Goal: Transaction & Acquisition: Obtain resource

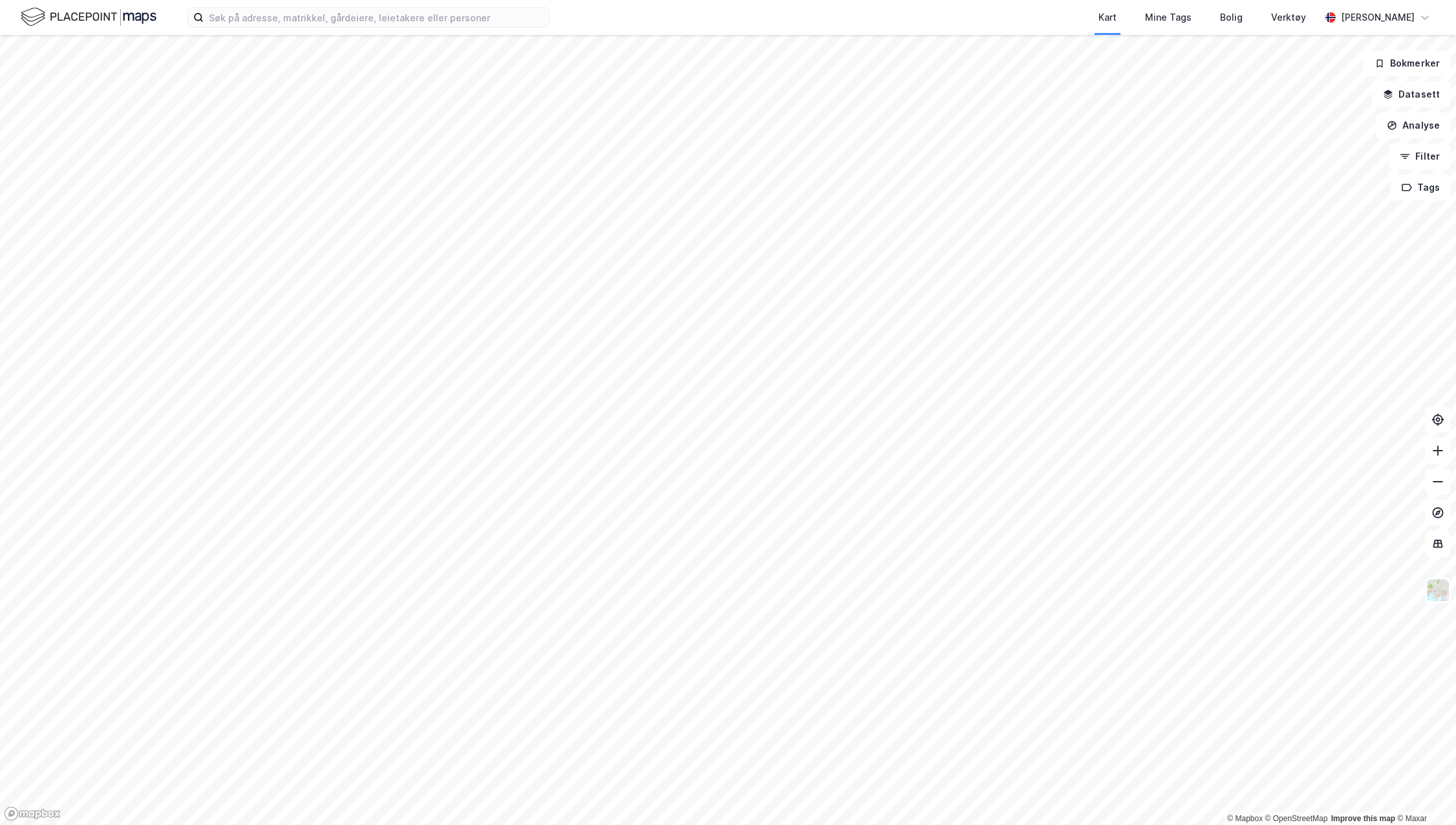
click at [473, 28] on div "Kart Mine Tags Bolig Verktøy [PERSON_NAME]" at bounding box center [728, 17] width 1456 height 35
click at [473, 21] on input at bounding box center [376, 17] width 345 height 20
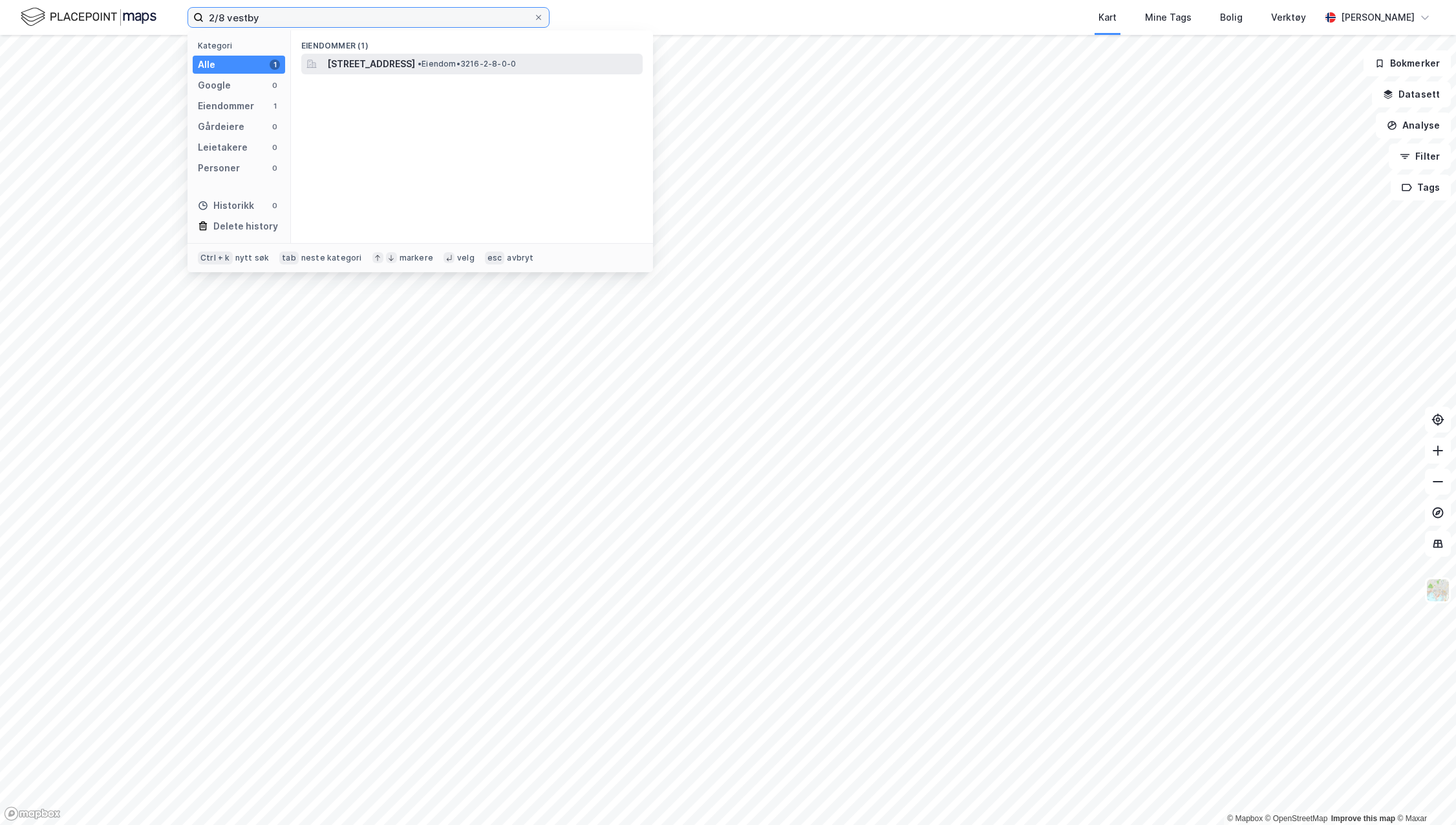
type input "2/8 vestby"
click at [384, 58] on span "[STREET_ADDRESS]" at bounding box center [370, 64] width 88 height 16
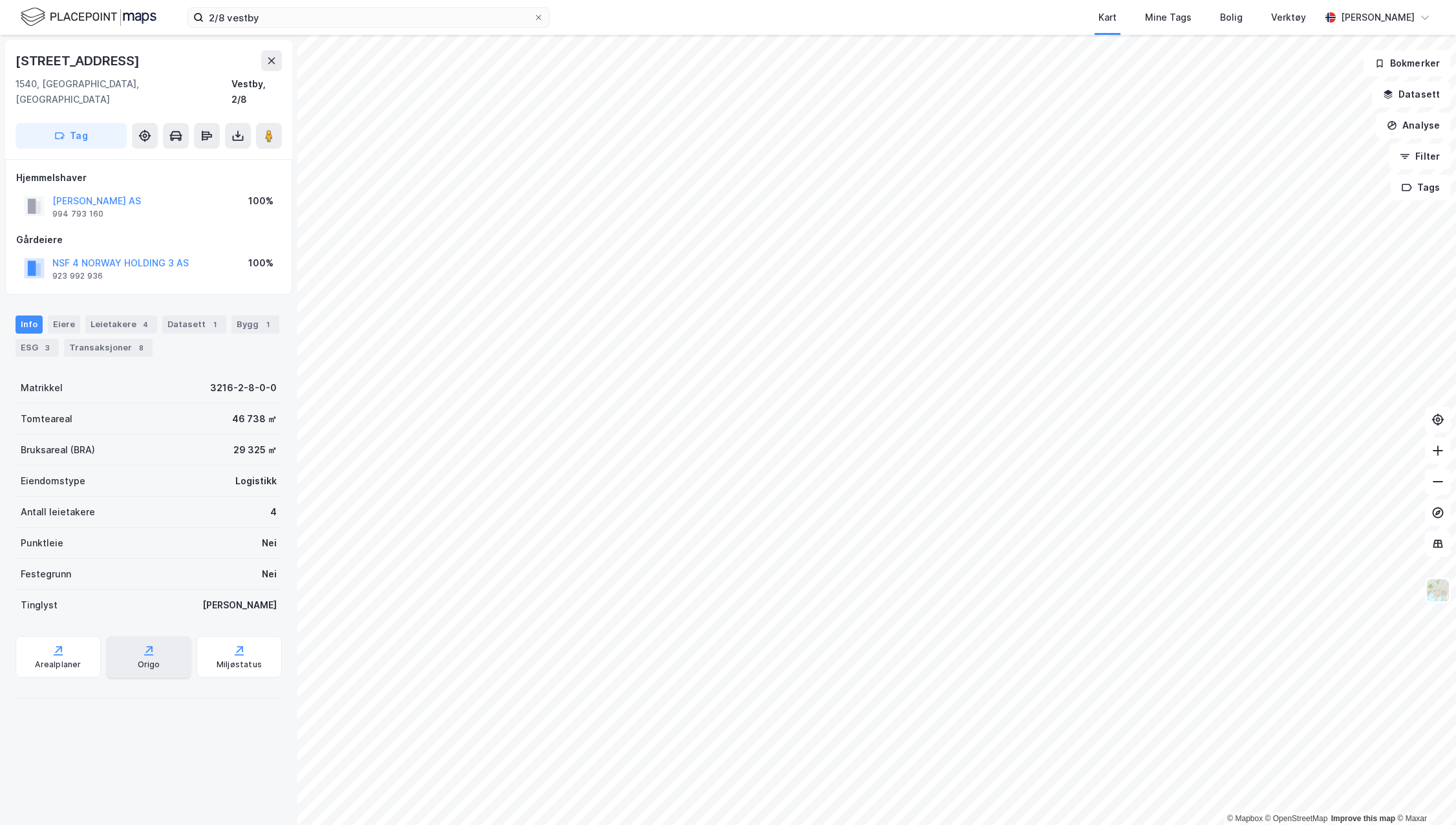
click at [164, 643] on div "Origo" at bounding box center [148, 657] width 85 height 41
click at [78, 374] on div "Matrikkel 3216-2-8-0-0" at bounding box center [148, 388] width 266 height 31
click at [231, 316] on div "Bygg 1" at bounding box center [255, 324] width 48 height 18
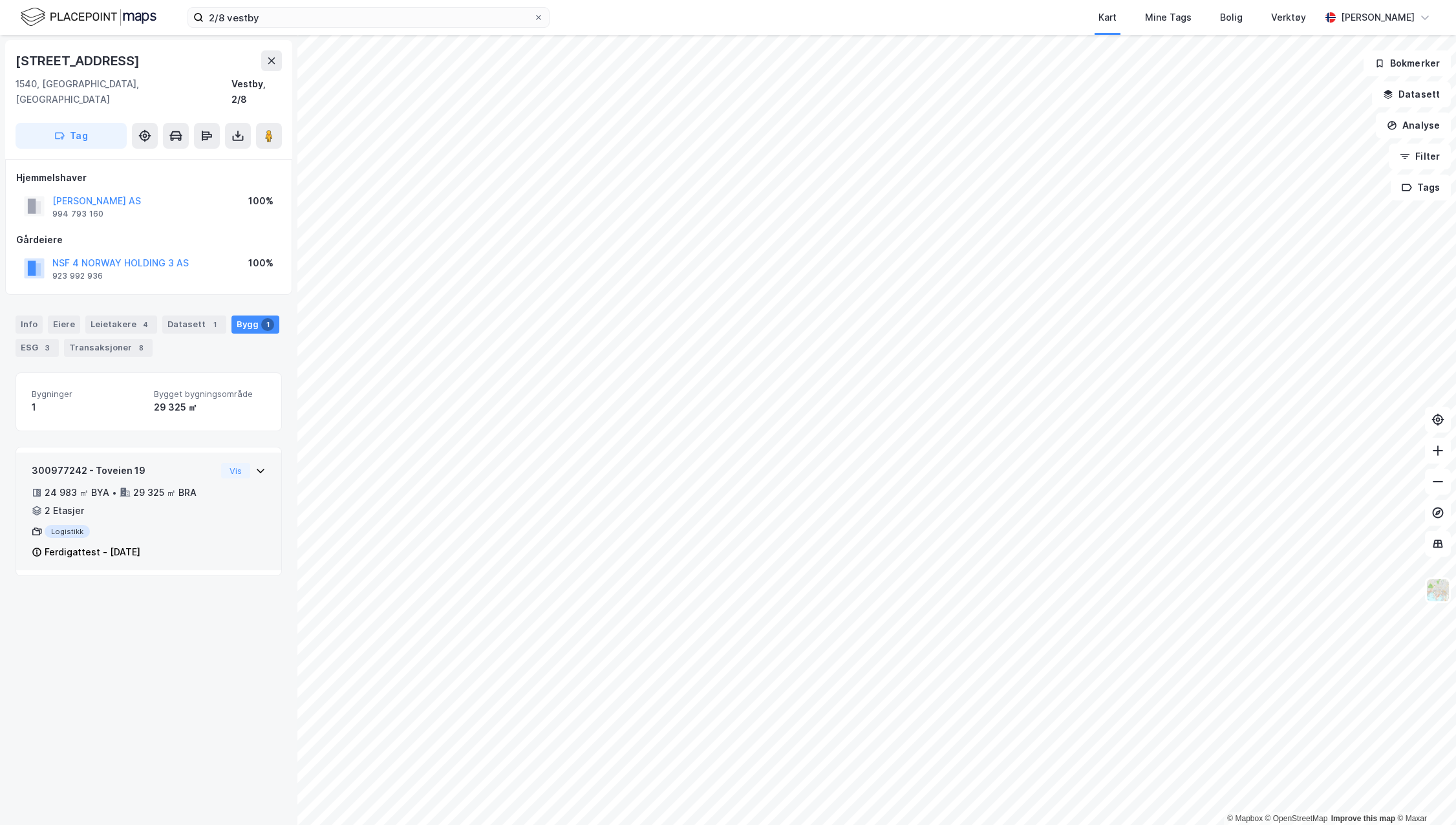
click at [230, 474] on div "300977242 - Toveien 19 24 983 ㎡ BYA • 29 325 ㎡ BRA • 2 Etasjer Logistikk Ferdig…" at bounding box center [148, 516] width 234 height 107
drag, startPoint x: 246, startPoint y: 452, endPoint x: 243, endPoint y: 459, distance: 7.6
click at [243, 463] on div "Vis" at bounding box center [243, 471] width 44 height 16
click at [255, 466] on icon at bounding box center [260, 471] width 10 height 10
click at [257, 468] on icon at bounding box center [261, 471] width 8 height 5
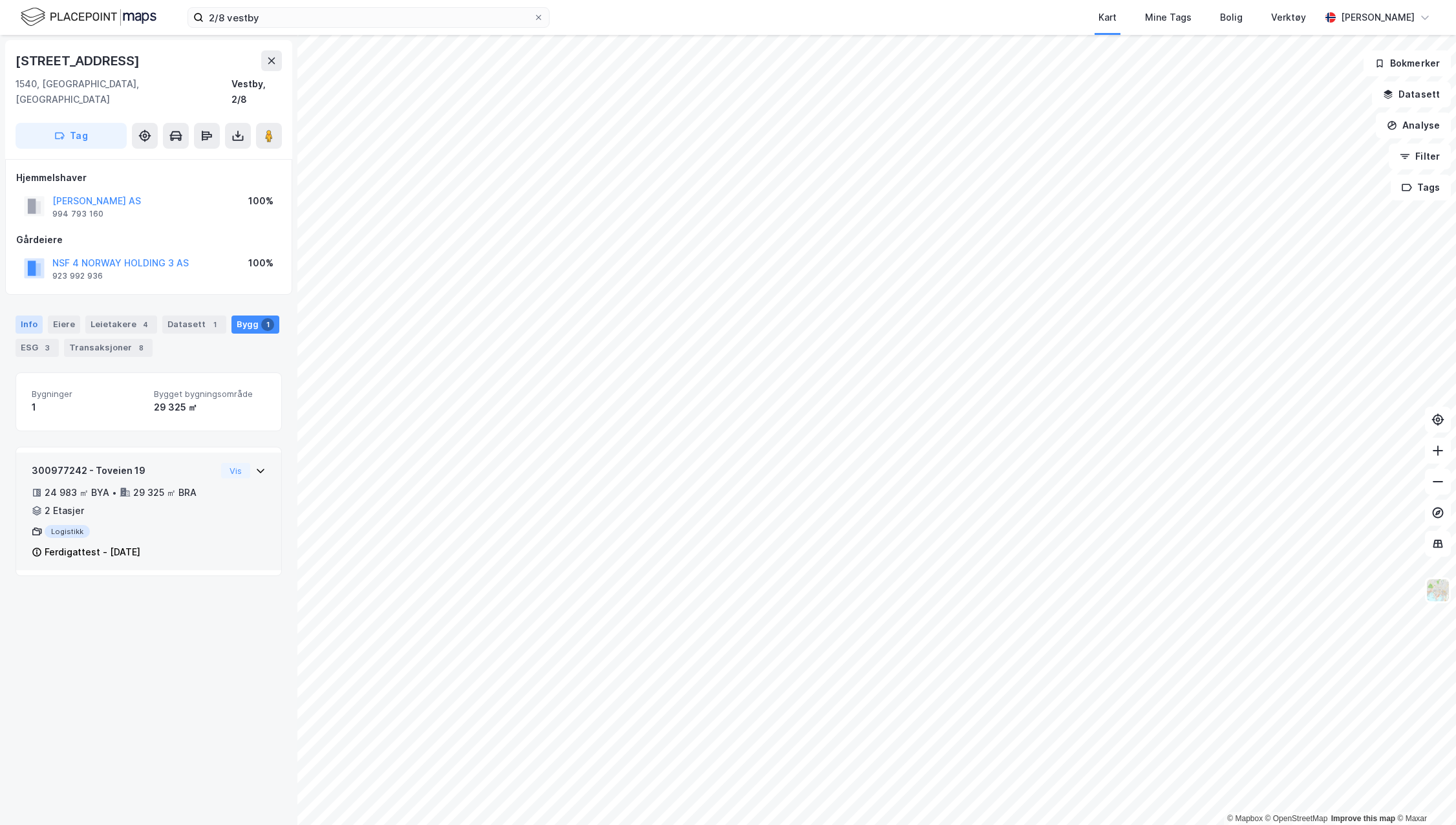
click at [36, 316] on div "Info" at bounding box center [29, 324] width 27 height 18
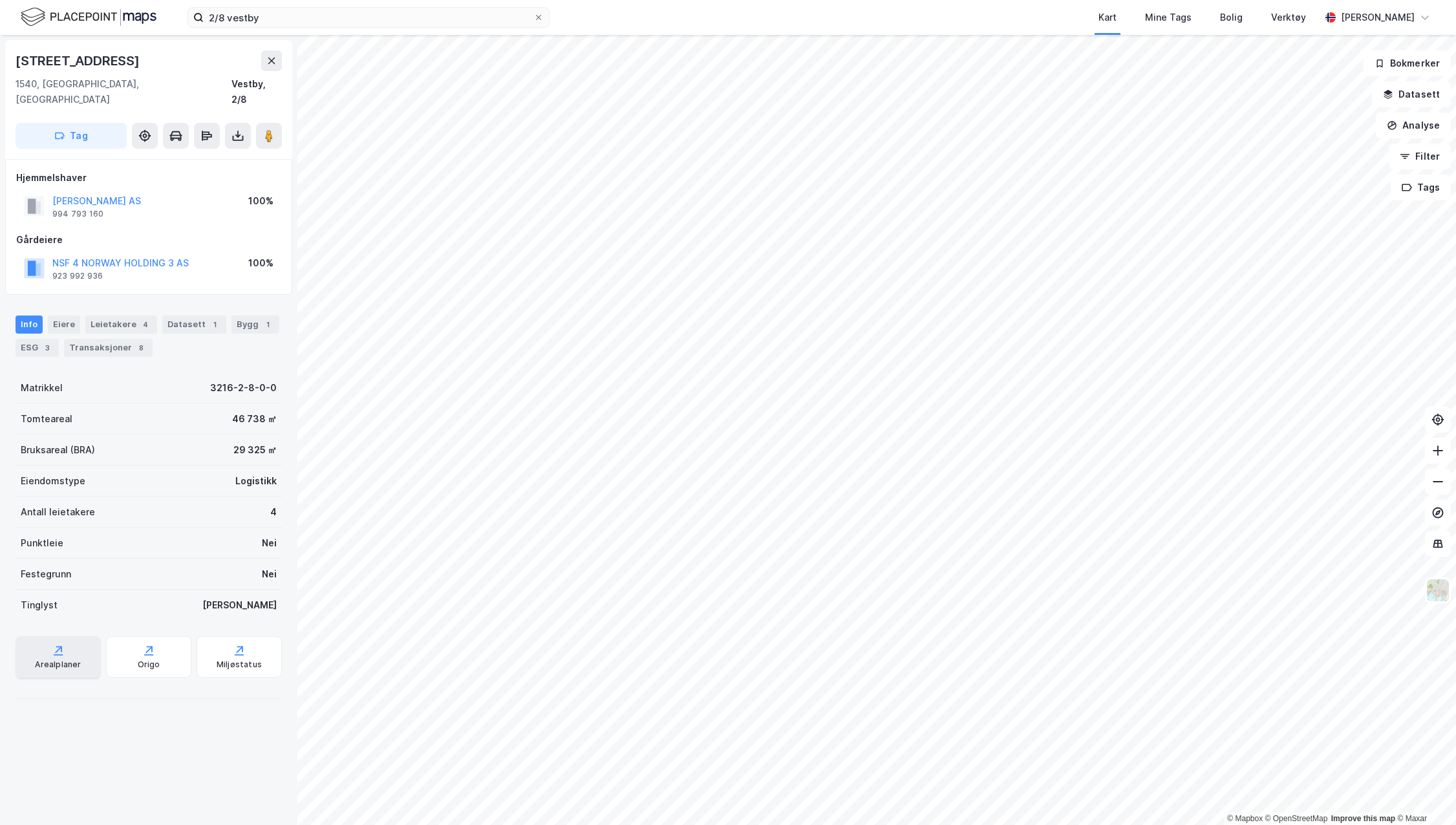
click at [52, 643] on icon at bounding box center [58, 650] width 13 height 13
click at [186, 316] on div "Datasett 1" at bounding box center [194, 324] width 64 height 18
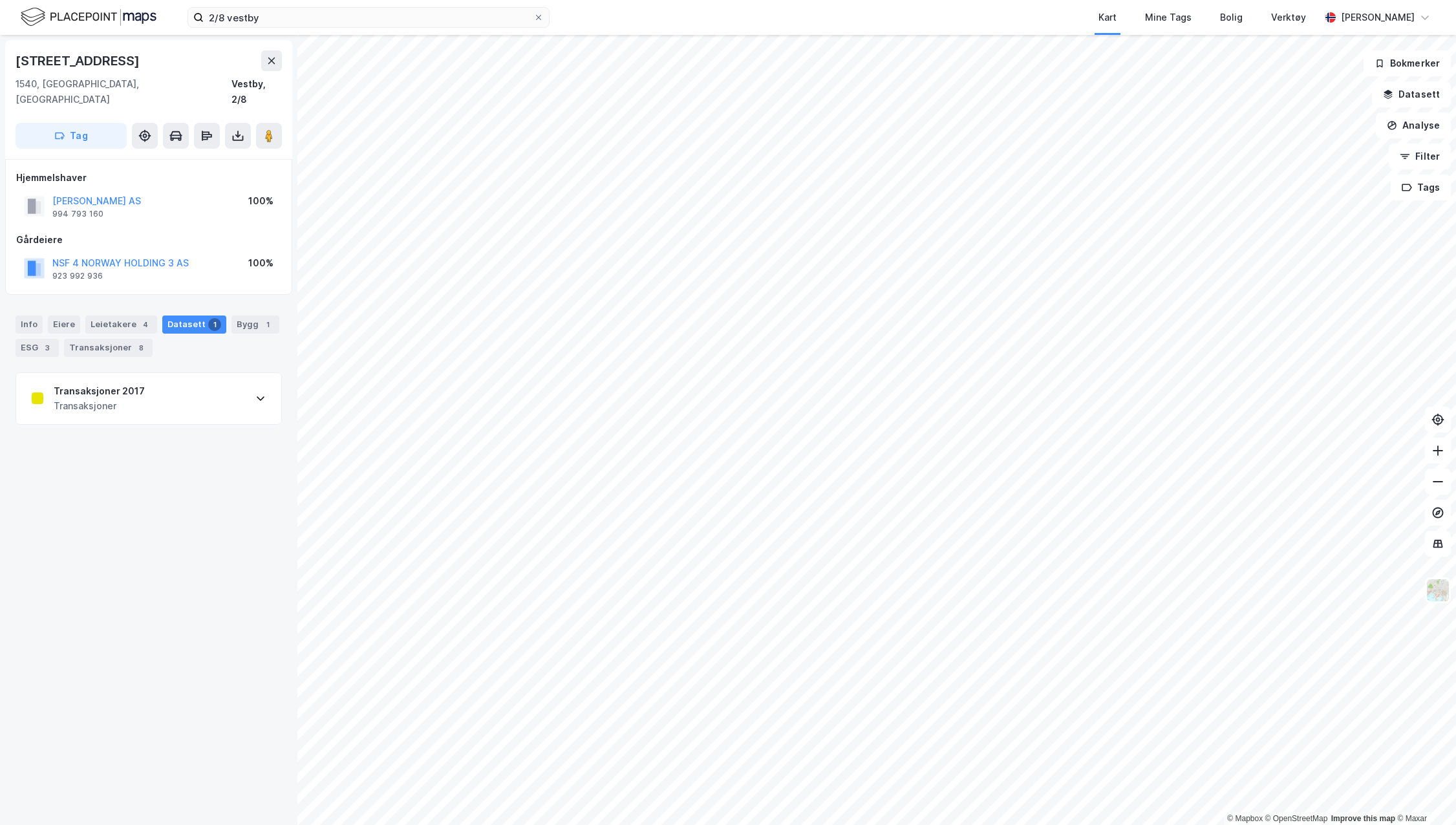
click at [223, 373] on div "Transaksjoner 2017 Transaksjoner" at bounding box center [148, 399] width 265 height 52
click at [235, 387] on div "Transaksjoner 2017 Transaksjoner" at bounding box center [148, 399] width 265 height 52
click at [261, 318] on div "1" at bounding box center [268, 324] width 13 height 13
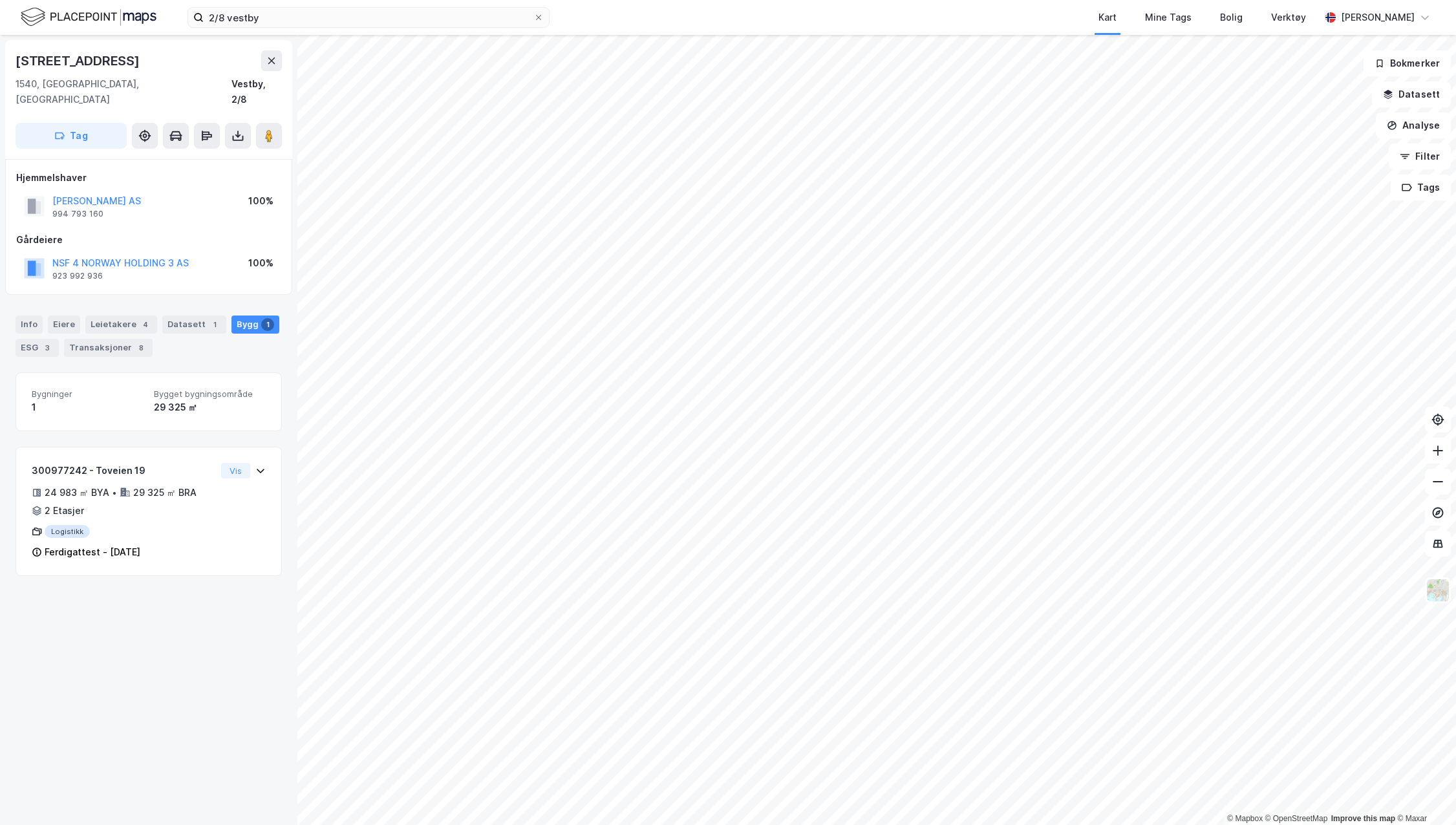
click at [220, 399] on div "29 325 ㎡" at bounding box center [210, 407] width 112 height 16
click at [126, 339] on div "Transaksjoner 8" at bounding box center [108, 347] width 88 height 18
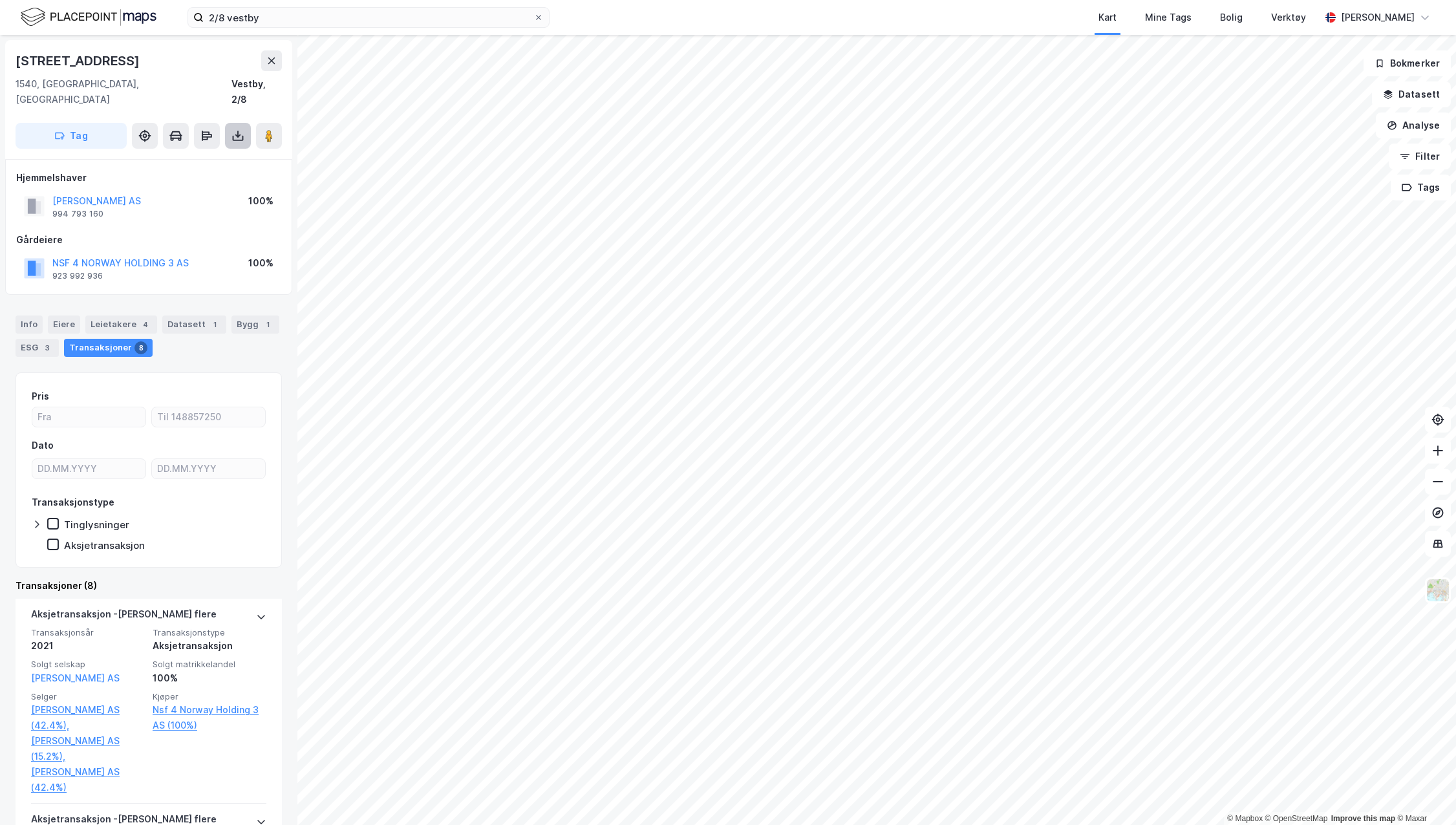
click at [237, 129] on icon at bounding box center [238, 136] width 13 height 13
click at [193, 177] on div "Last ned matrikkelrapport" at bounding box center [190, 182] width 107 height 10
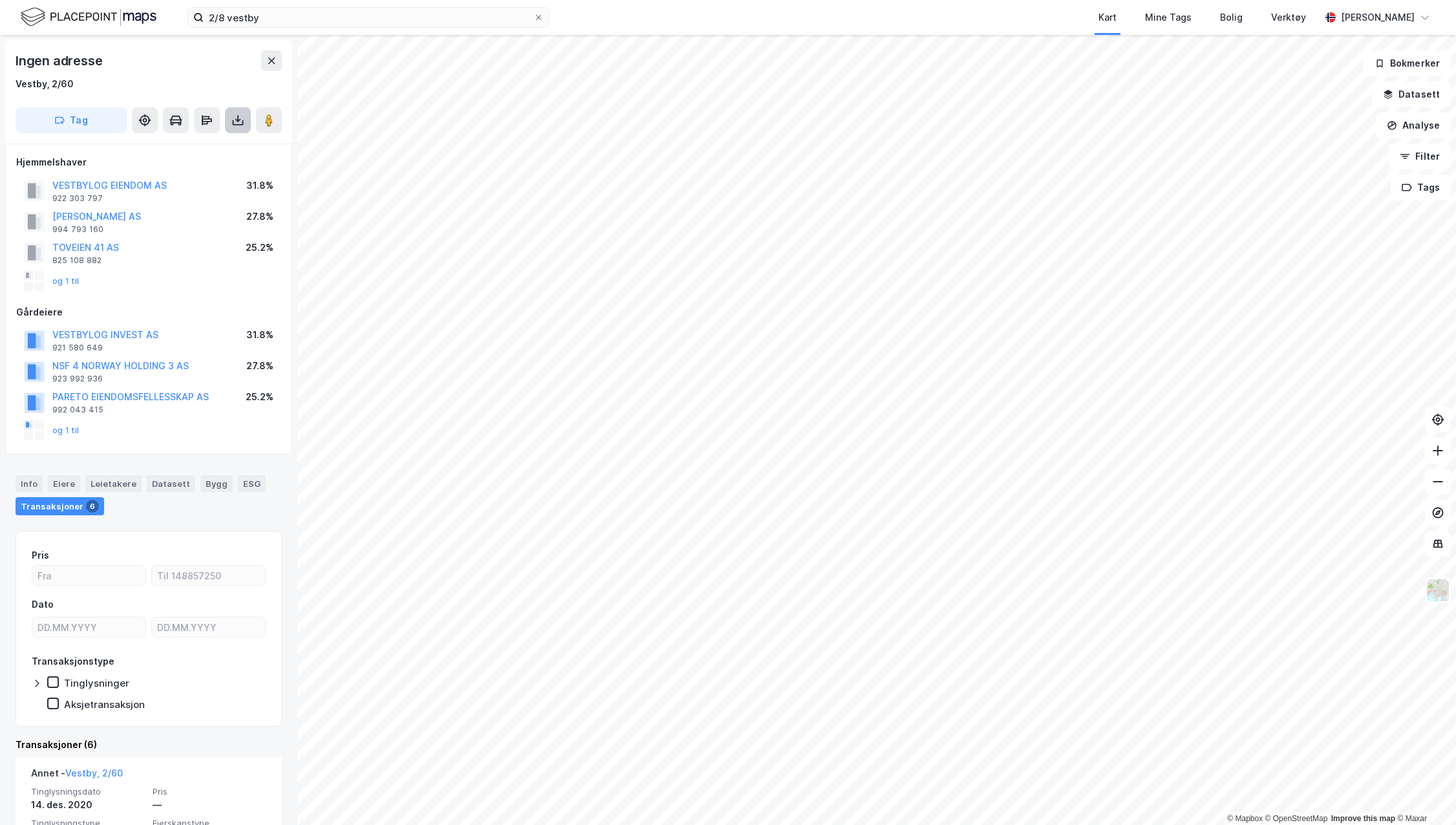
click at [240, 114] on icon at bounding box center [238, 120] width 13 height 13
click at [194, 166] on div "Last ned matrikkelrapport" at bounding box center [190, 167] width 107 height 10
